Goal: Task Accomplishment & Management: Complete application form

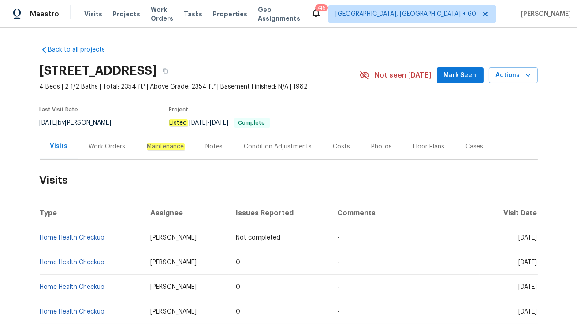
click at [106, 147] on div "Work Orders" at bounding box center [107, 146] width 37 height 9
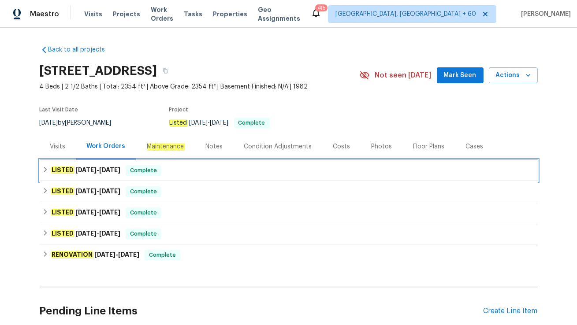
click at [168, 172] on div "LISTED 8/18/25 - 8/22/25 Complete" at bounding box center [288, 170] width 493 height 11
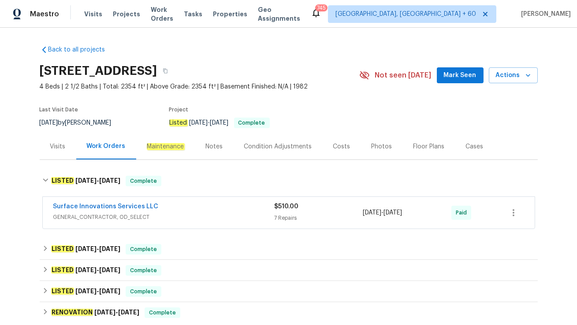
click at [173, 225] on div "Surface Innovations Services LLC GENERAL_CONTRACTOR, OD_SELECT $510.00 7 Repair…" at bounding box center [289, 213] width 492 height 32
click at [196, 218] on span "GENERAL_CONTRACTOR, OD_SELECT" at bounding box center [163, 217] width 221 height 9
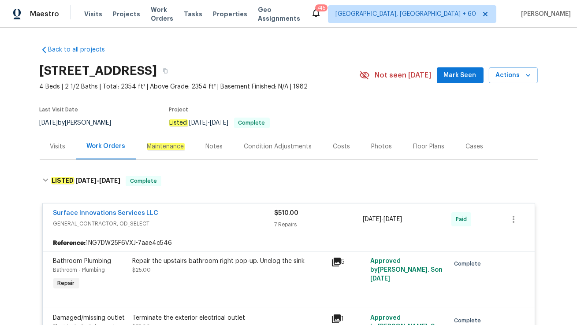
click at [50, 152] on div "Visits" at bounding box center [58, 147] width 37 height 26
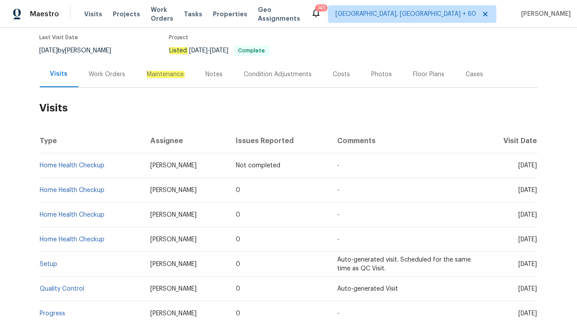
scroll to position [75, 0]
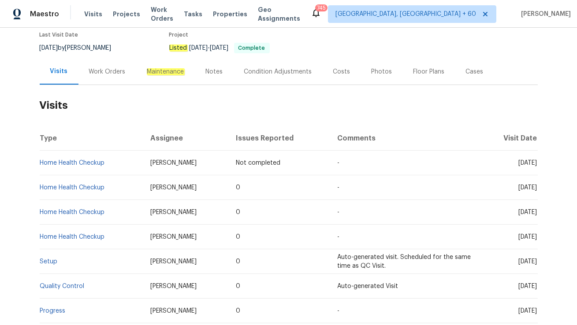
click at [94, 76] on div "Work Orders" at bounding box center [107, 72] width 58 height 26
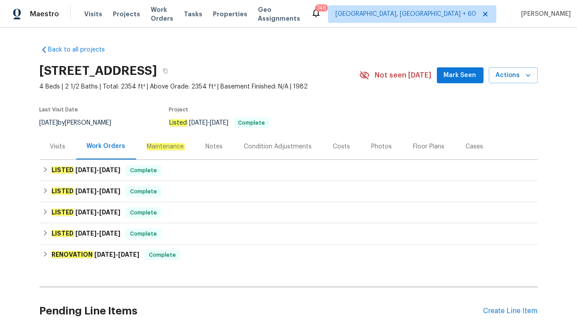
click at [473, 140] on div "Cases" at bounding box center [474, 147] width 39 height 26
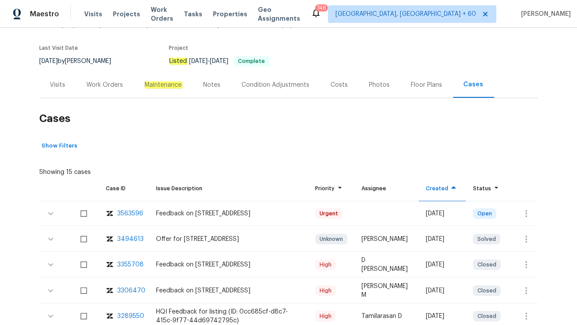
scroll to position [62, 0]
click at [519, 210] on button "button" at bounding box center [526, 213] width 21 height 21
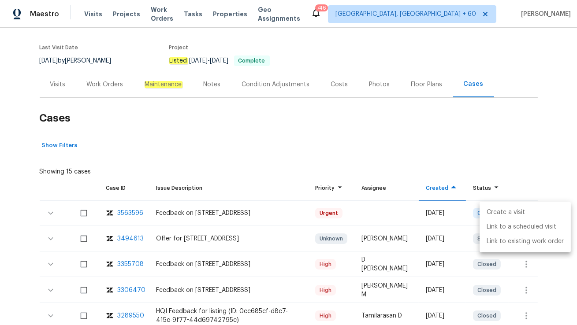
click at [524, 214] on li "Create a visit" at bounding box center [525, 212] width 91 height 15
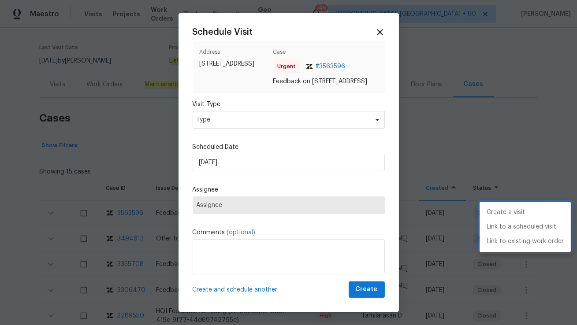
click at [252, 127] on div at bounding box center [288, 162] width 577 height 325
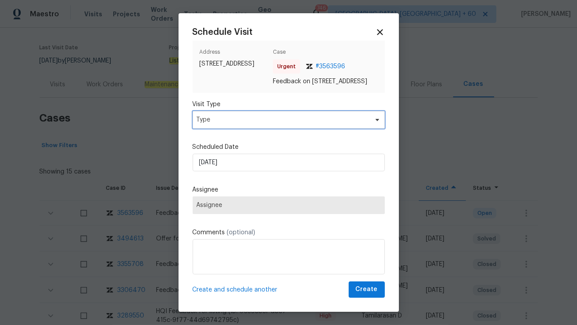
click at [252, 124] on span "Type" at bounding box center [282, 119] width 171 height 9
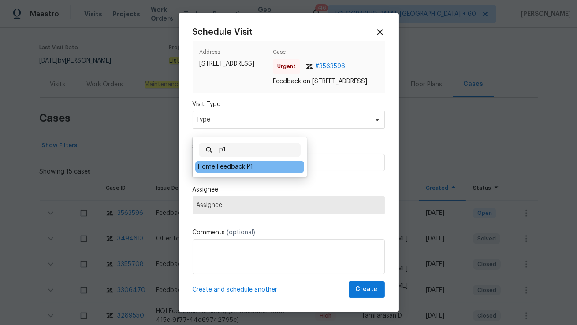
type input "p1"
click at [226, 166] on div "Home Feedback P1" at bounding box center [225, 167] width 55 height 9
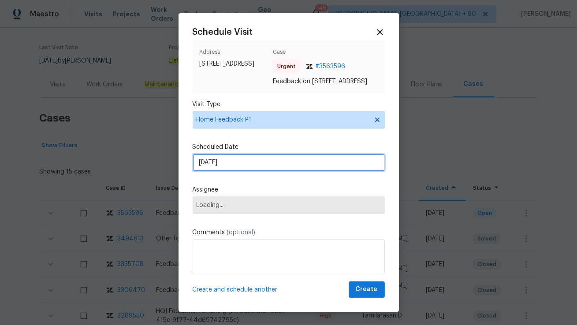
click at [226, 171] on input "[DATE]" at bounding box center [289, 163] width 192 height 18
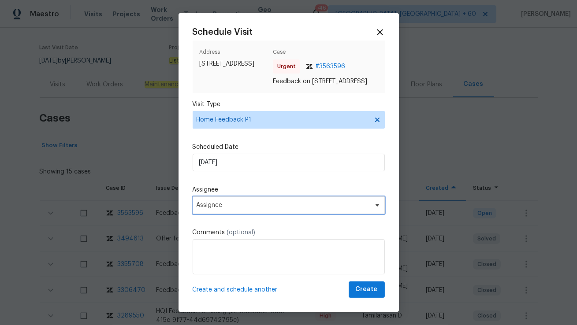
click at [215, 214] on span "Assignee" at bounding box center [289, 206] width 192 height 18
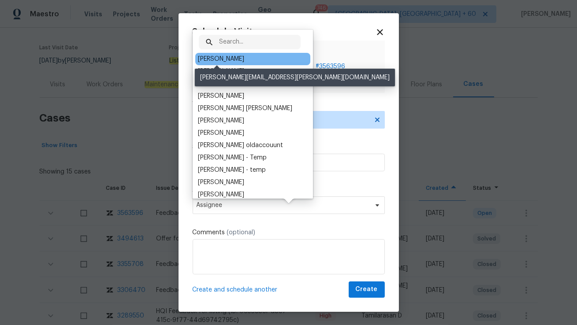
click at [220, 62] on div "[PERSON_NAME]" at bounding box center [221, 59] width 46 height 9
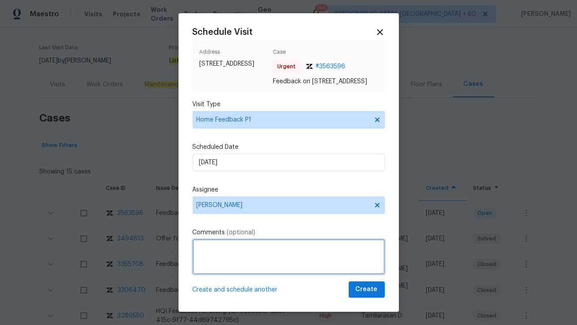
click at [208, 267] on textarea at bounding box center [289, 256] width 192 height 35
paste textarea "The home has a strong gas smell according to agent who just showed the home. Pl…"
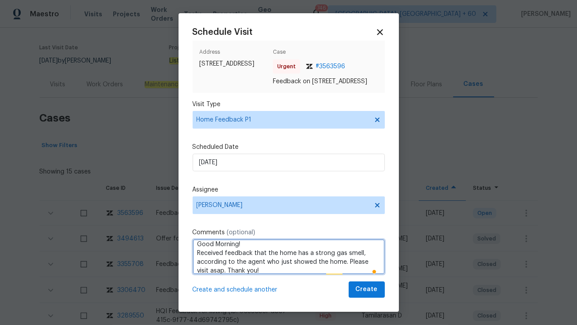
scroll to position [18, 0]
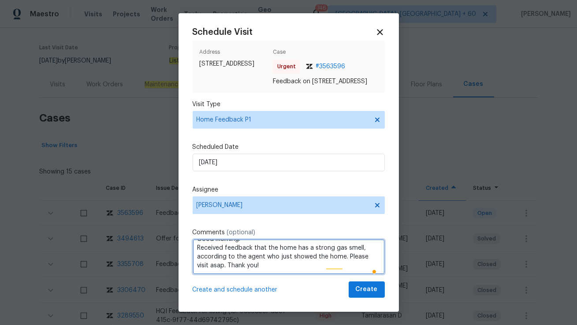
type textarea "Hi [PERSON_NAME], Good Morning! Received feedback that the home has a strong ga…"
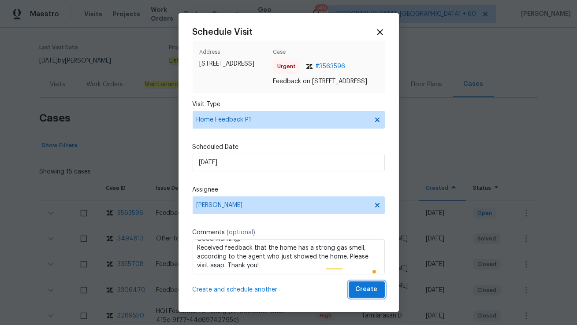
click at [370, 295] on span "Create" at bounding box center [367, 289] width 22 height 11
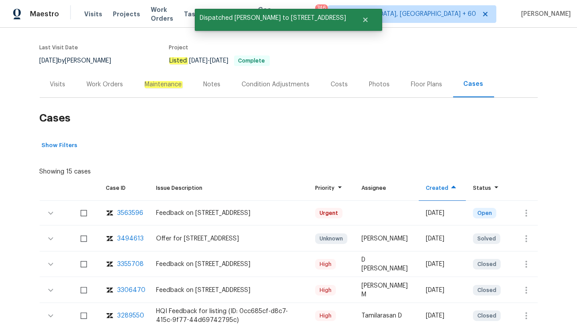
click at [62, 86] on div "Visits" at bounding box center [57, 84] width 15 height 9
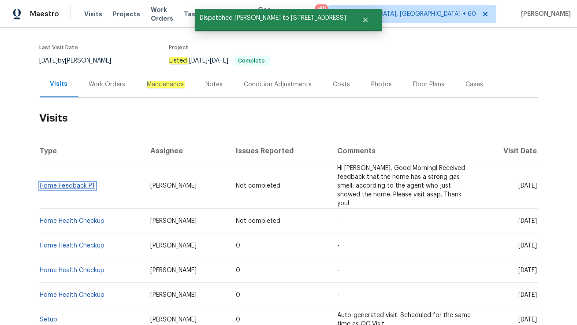
click at [83, 183] on link "Home Feedback P1" at bounding box center [67, 186] width 55 height 6
